Goal: Information Seeking & Learning: Learn about a topic

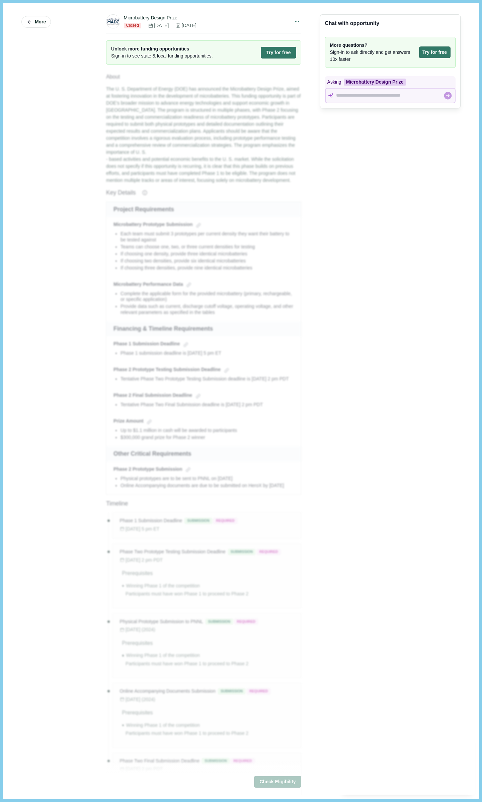
click at [356, 205] on div "Chat with opportunity More questions? Sign-in to ask directly and get answers 1…" at bounding box center [390, 400] width 140 height 787
click at [347, 106] on div "Asking Microbattery Design Prize" at bounding box center [390, 90] width 140 height 36
